Goal: Transaction & Acquisition: Purchase product/service

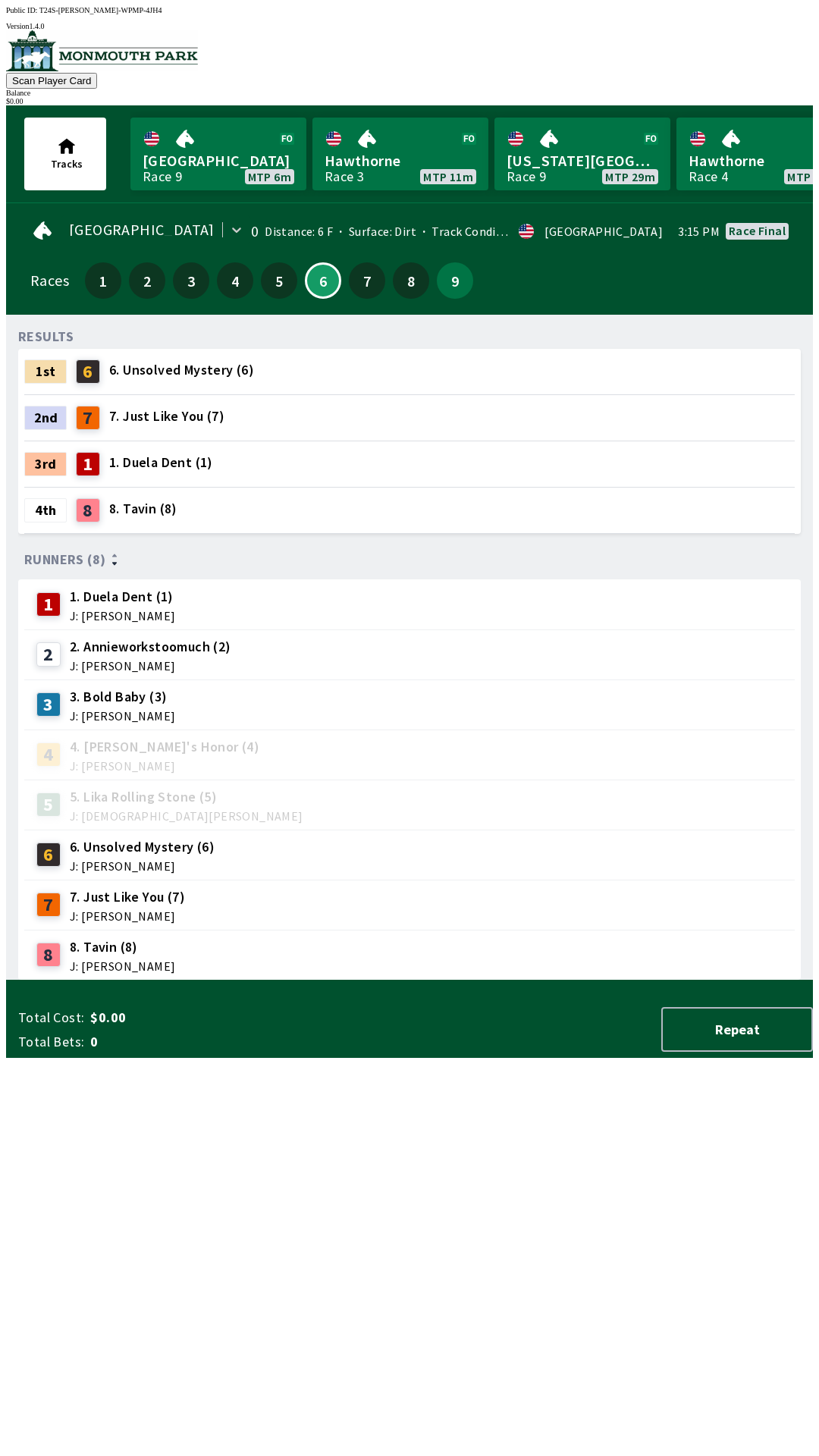
click at [389, 981] on div "RESULTS 1st 6 6. Unsolved Mystery (6) 2nd 7 7. Just Like You (7) 3rd 1 1. Duela…" at bounding box center [416, 654] width 795 height 654
click at [199, 145] on link "[GEOGRAPHIC_DATA] Race 9 MTP 6m" at bounding box center [218, 154] width 176 height 73
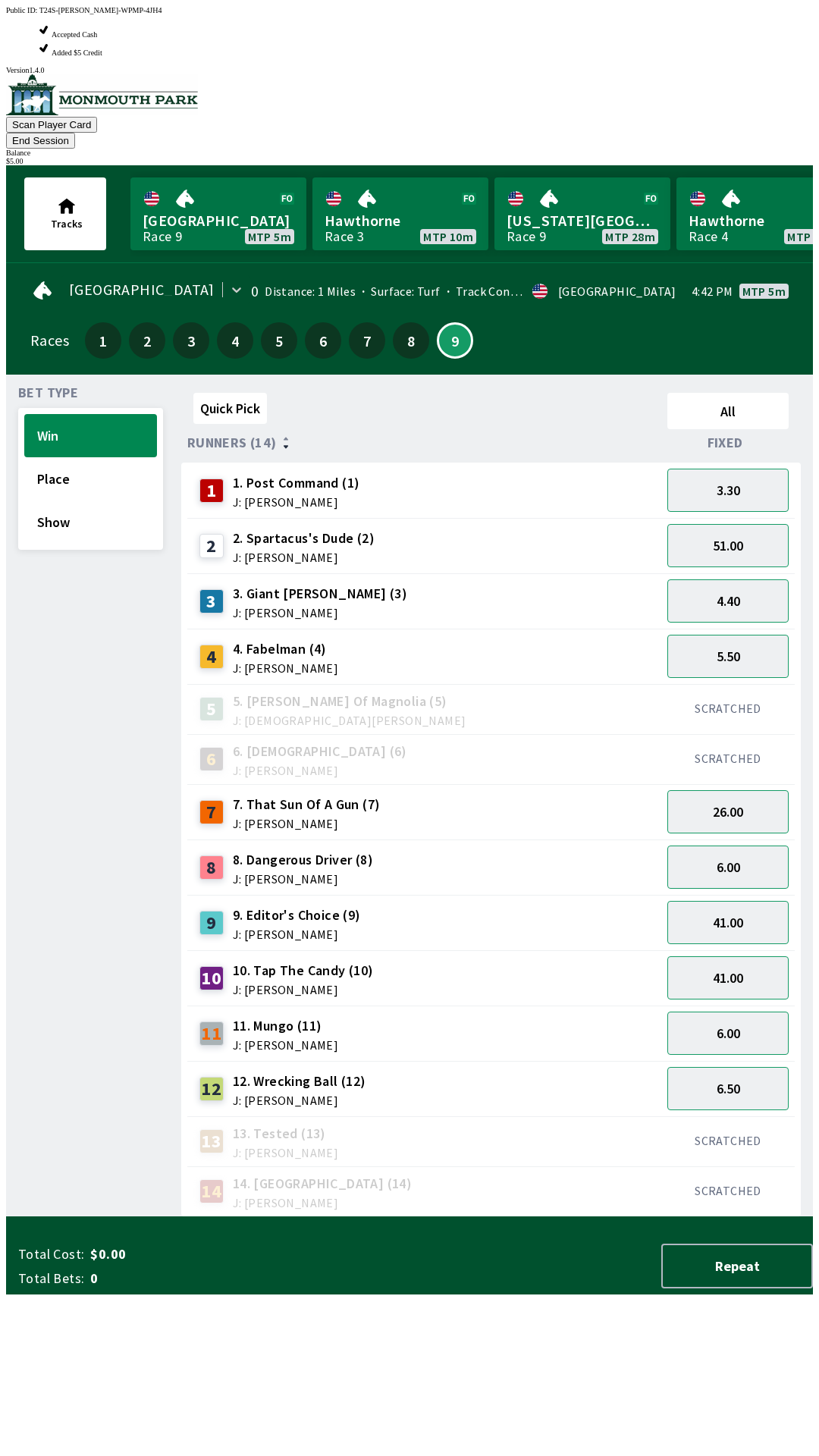
click at [259, 473] on span "1. Post Command (1)" at bounding box center [297, 483] width 128 height 20
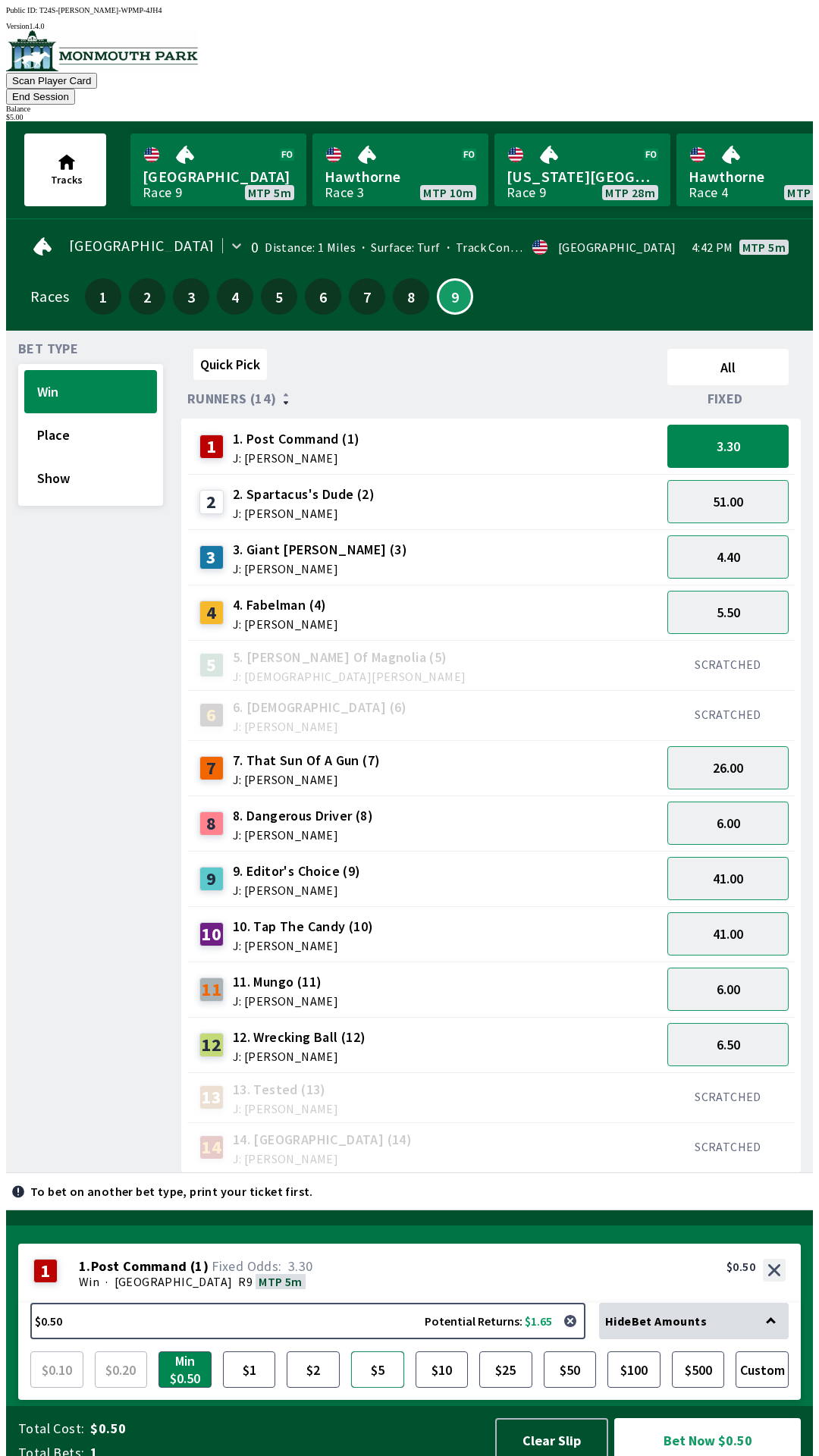
click at [385, 1355] on button "$5" at bounding box center [378, 1370] width 53 height 37
click at [688, 1419] on button "Bet Now $5.00" at bounding box center [708, 1441] width 187 height 45
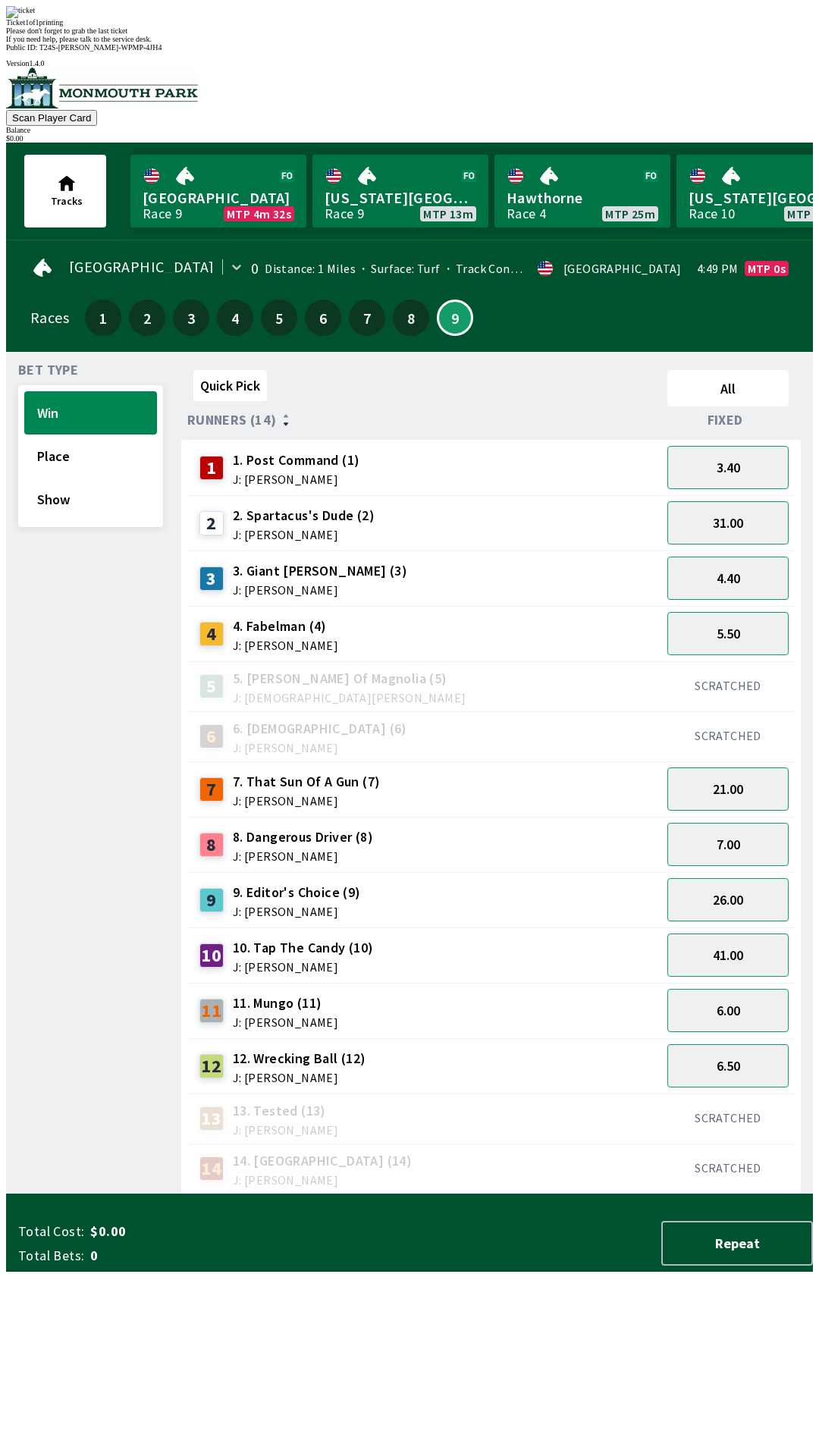
click at [420, 1195] on div "Quick Pick All Runners (14) Fixed 1 1. Post Command (1) J: [PERSON_NAME] 3.40 2…" at bounding box center [497, 779] width 632 height 830
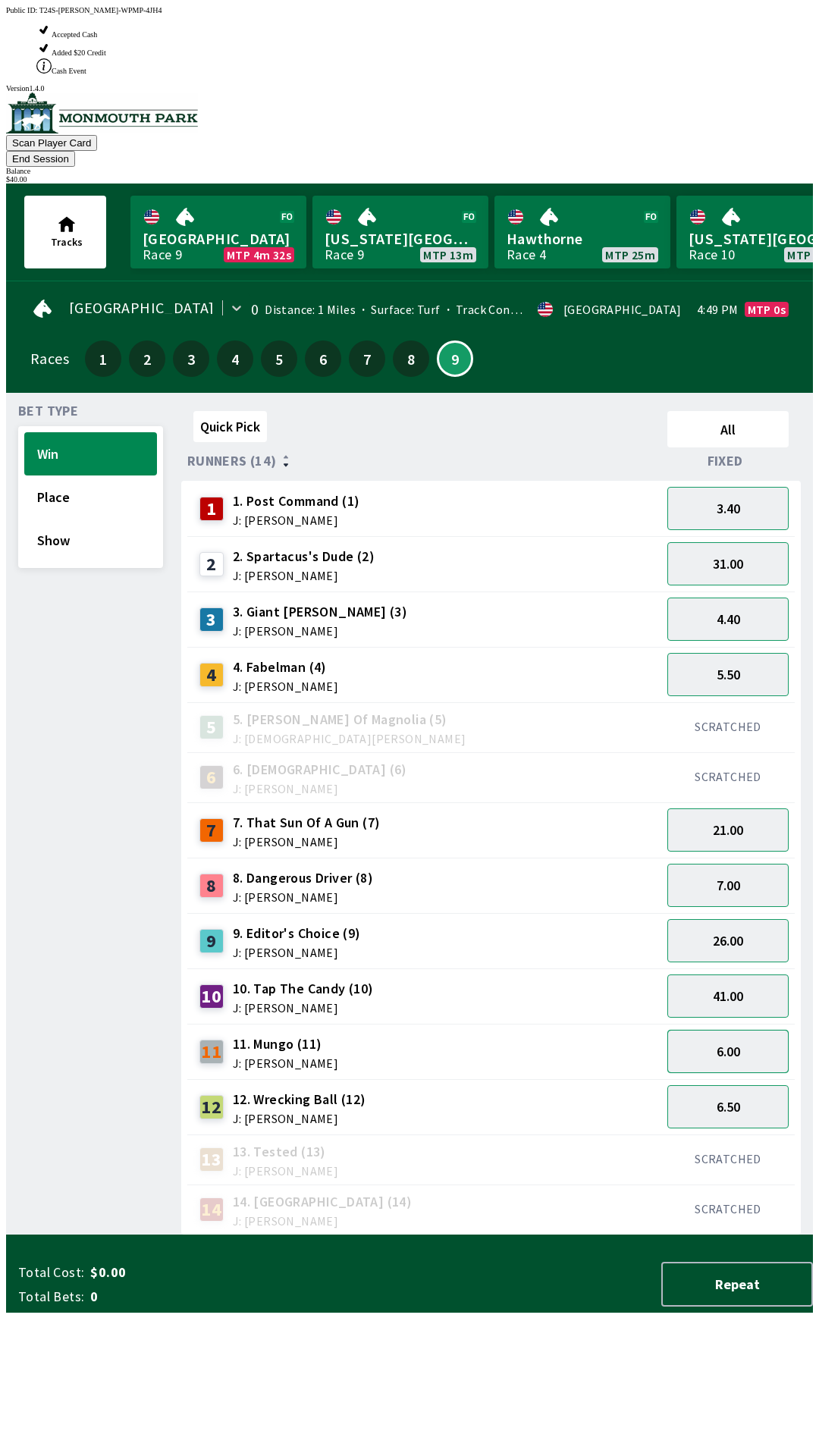
click at [745, 1030] on button "6.00" at bounding box center [729, 1052] width 121 height 43
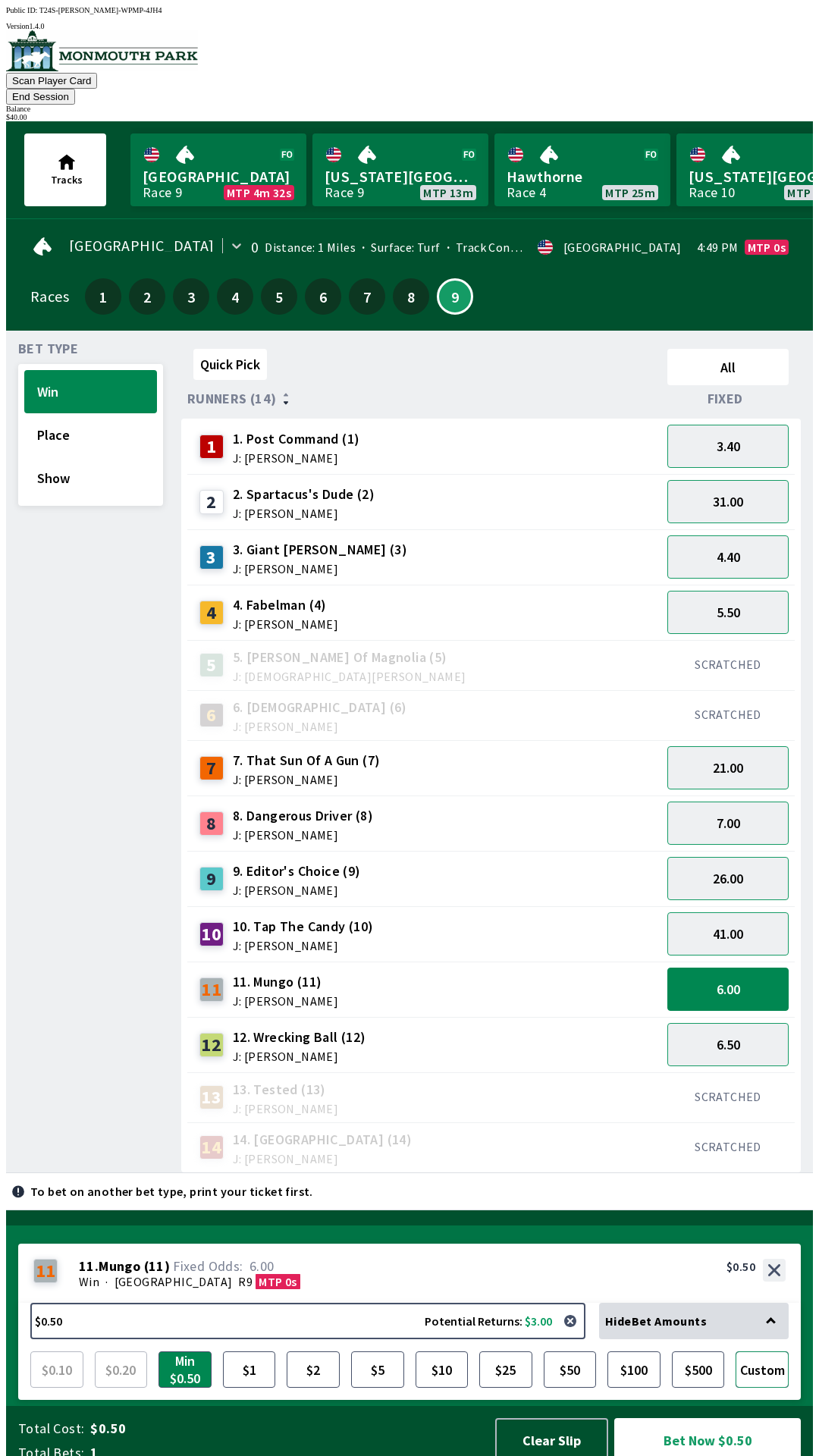
click at [768, 1366] on button "Custom" at bounding box center [763, 1370] width 53 height 37
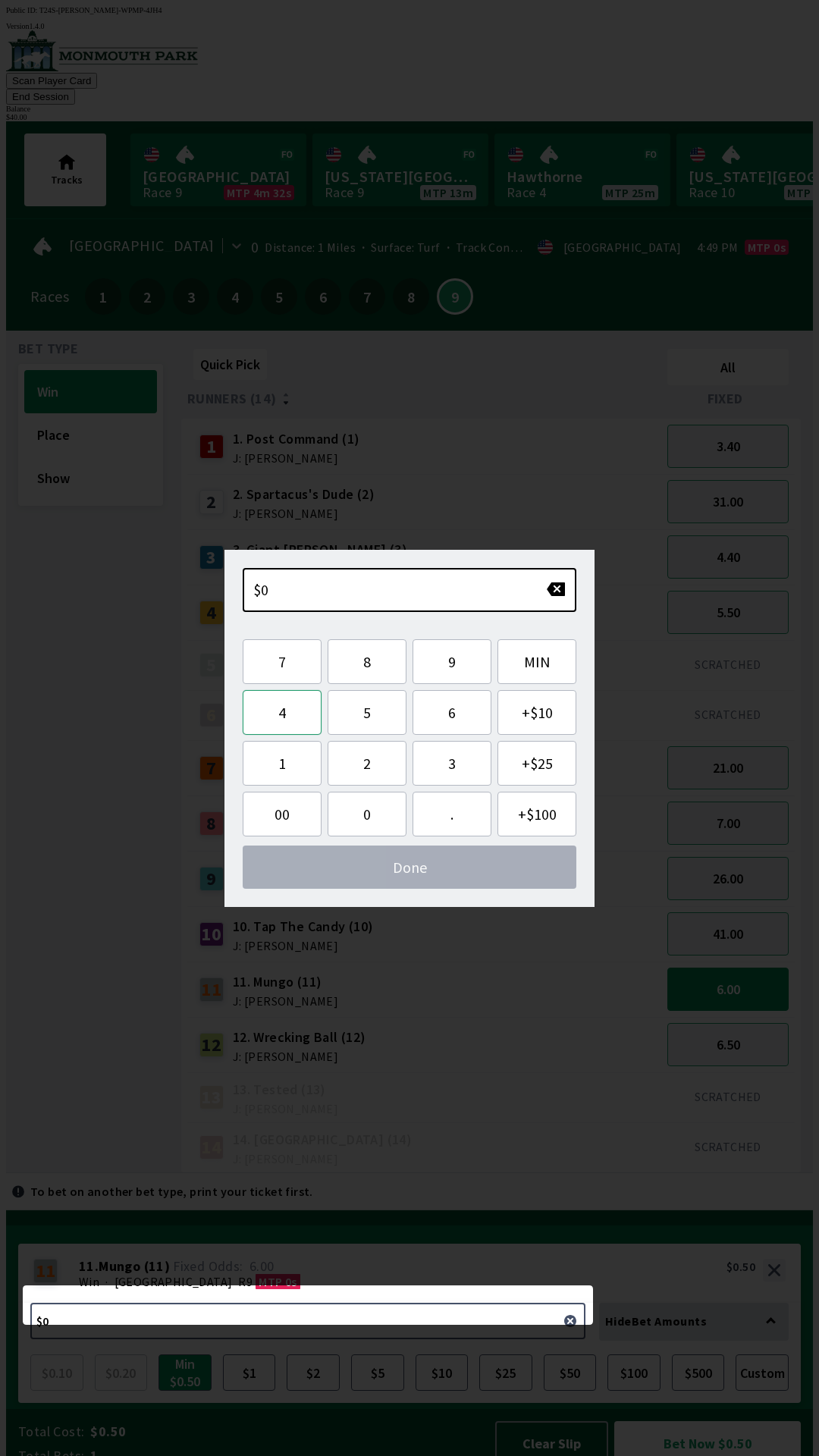
click at [290, 715] on button "4" at bounding box center [282, 713] width 79 height 45
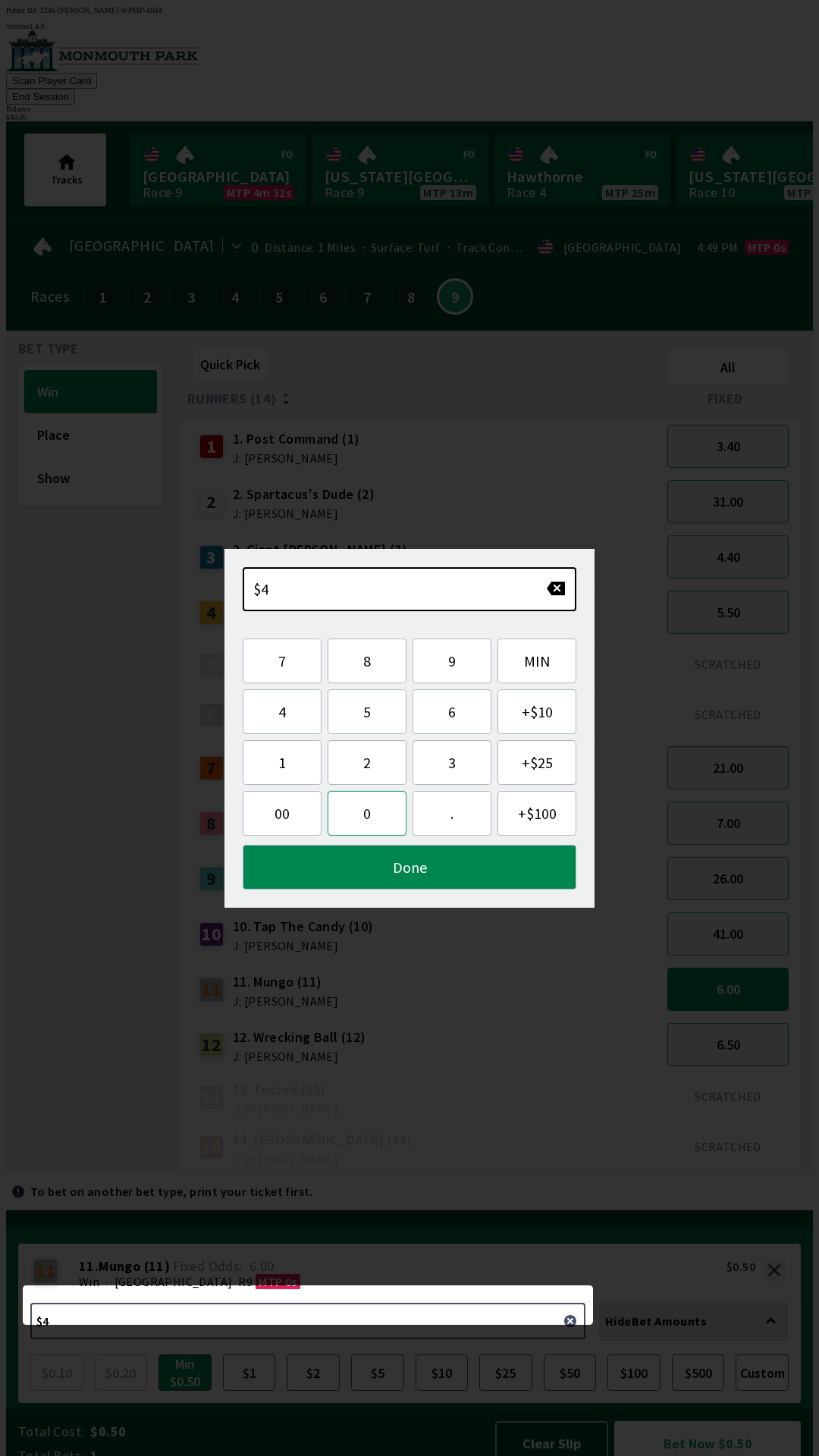
click at [377, 816] on button "0" at bounding box center [367, 814] width 79 height 45
click at [411, 879] on button "Done" at bounding box center [410, 867] width 334 height 45
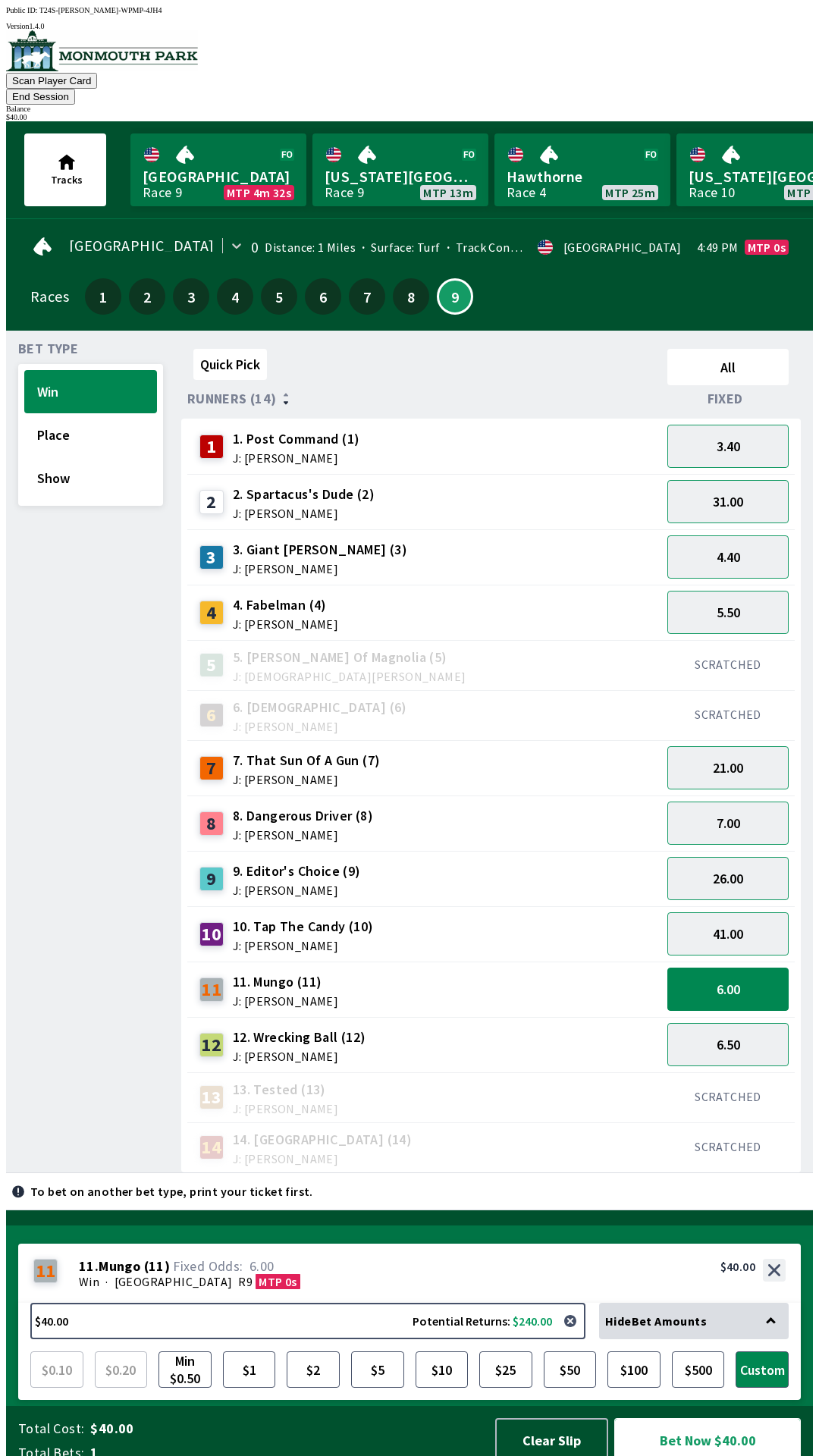
click at [703, 1431] on button "Bet Now $40.00" at bounding box center [708, 1441] width 187 height 45
